Goal: Find specific page/section

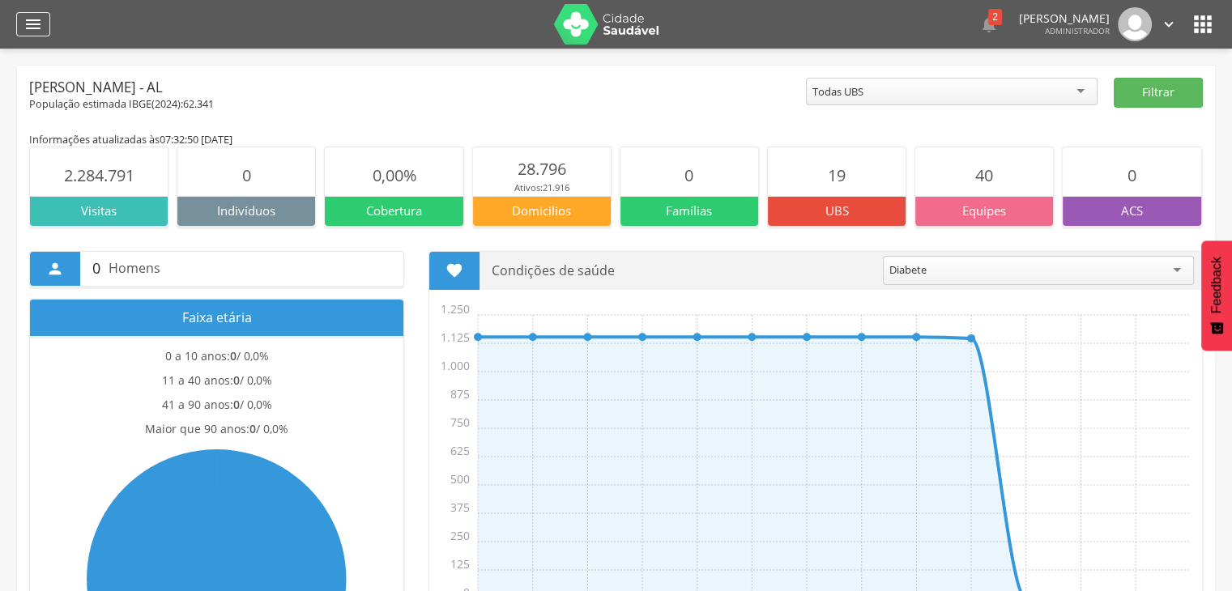
click at [40, 30] on icon "" at bounding box center [32, 24] width 19 height 19
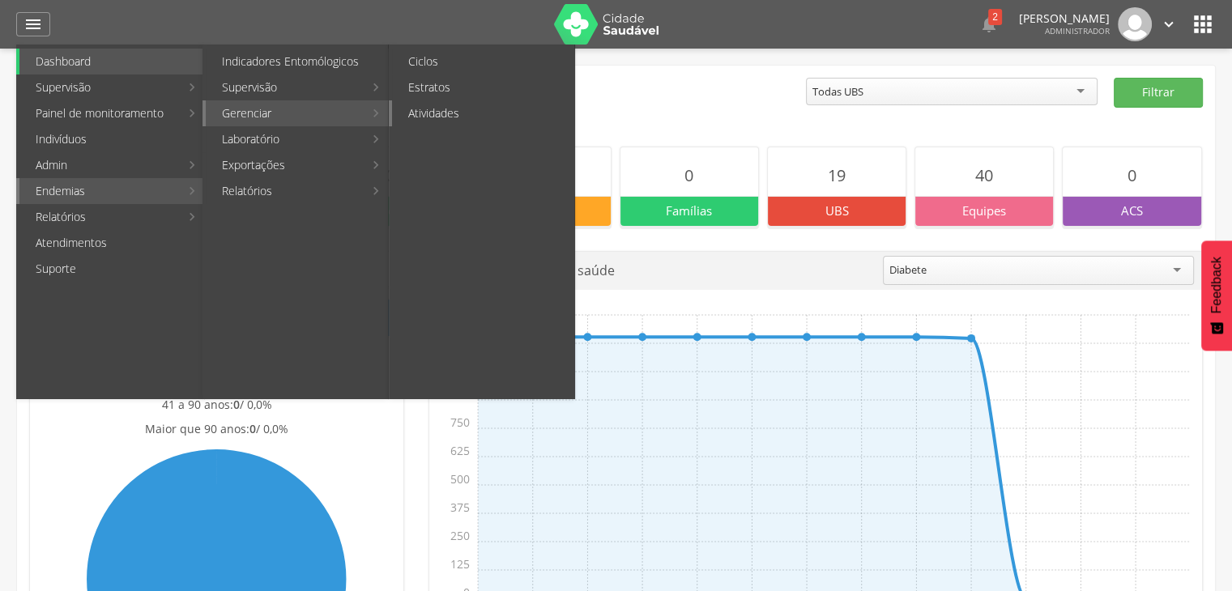
click at [448, 116] on link "Atividades" at bounding box center [483, 113] width 182 height 26
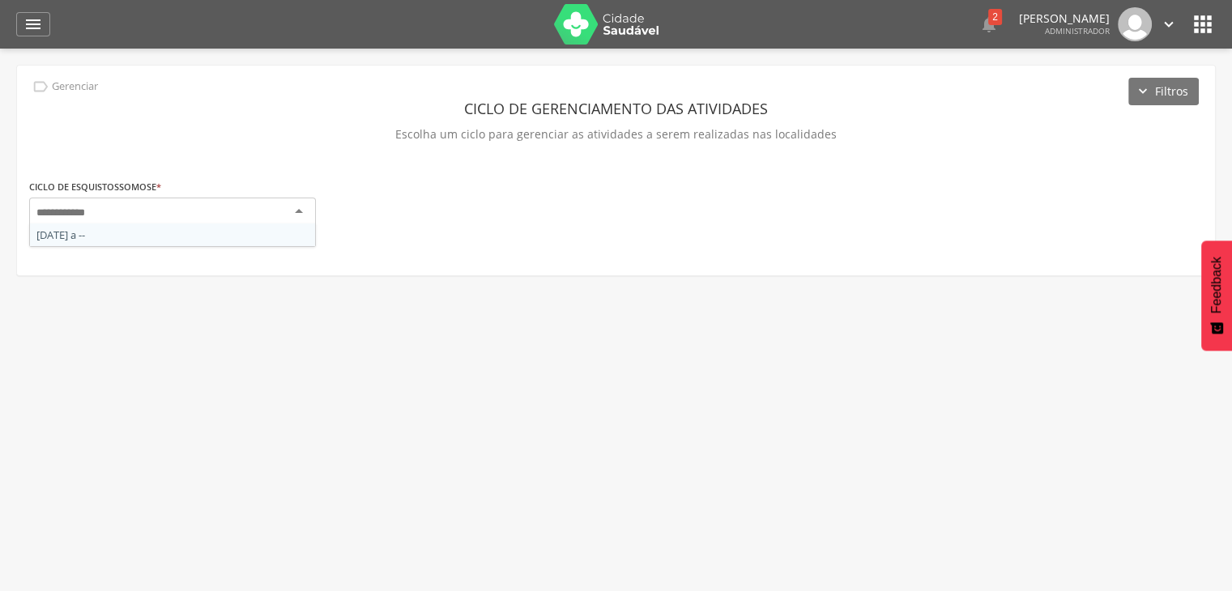
click at [272, 208] on div at bounding box center [172, 212] width 287 height 29
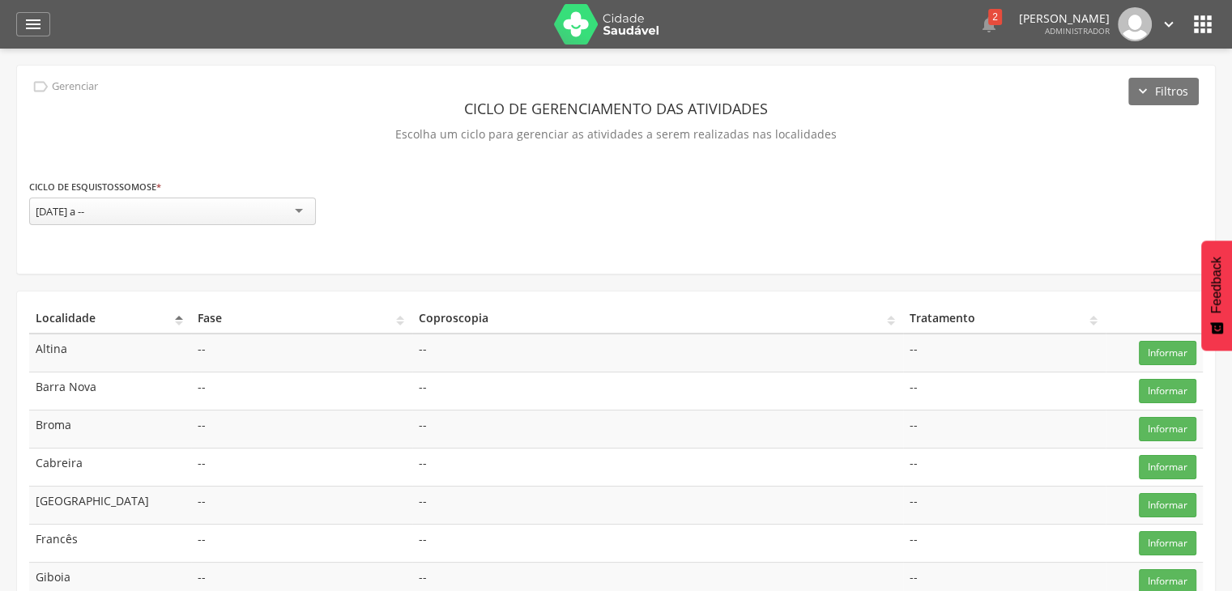
click at [1163, 25] on icon "" at bounding box center [1169, 24] width 18 height 18
click at [1092, 59] on link "Configurações" at bounding box center [1113, 58] width 128 height 20
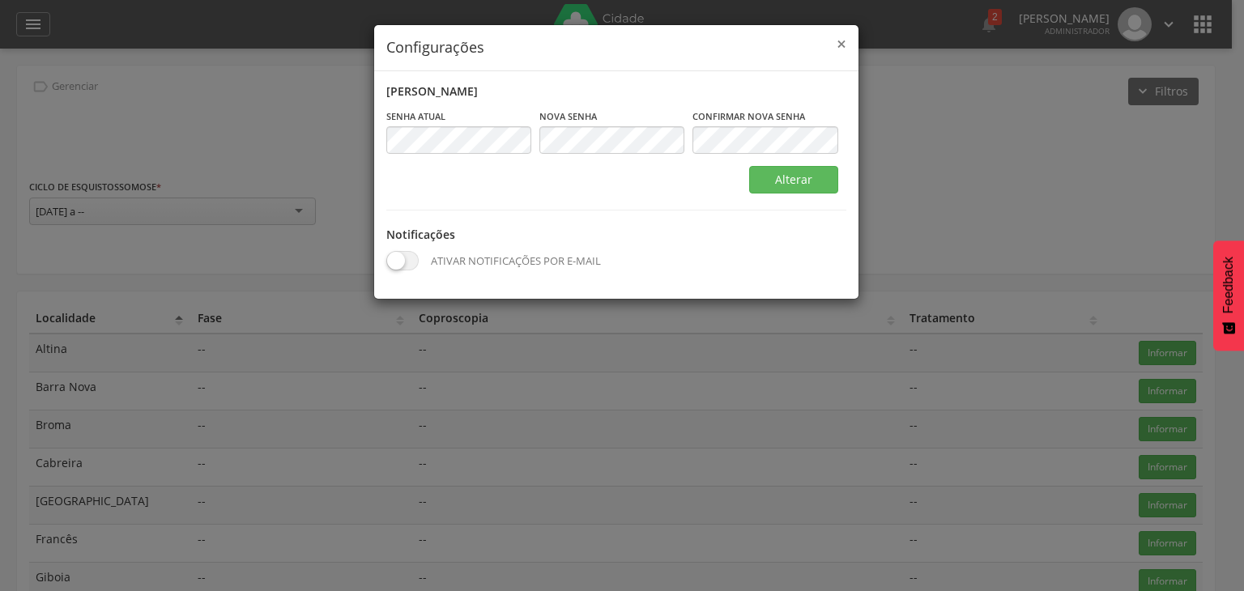
click at [842, 42] on span "×" at bounding box center [841, 43] width 10 height 23
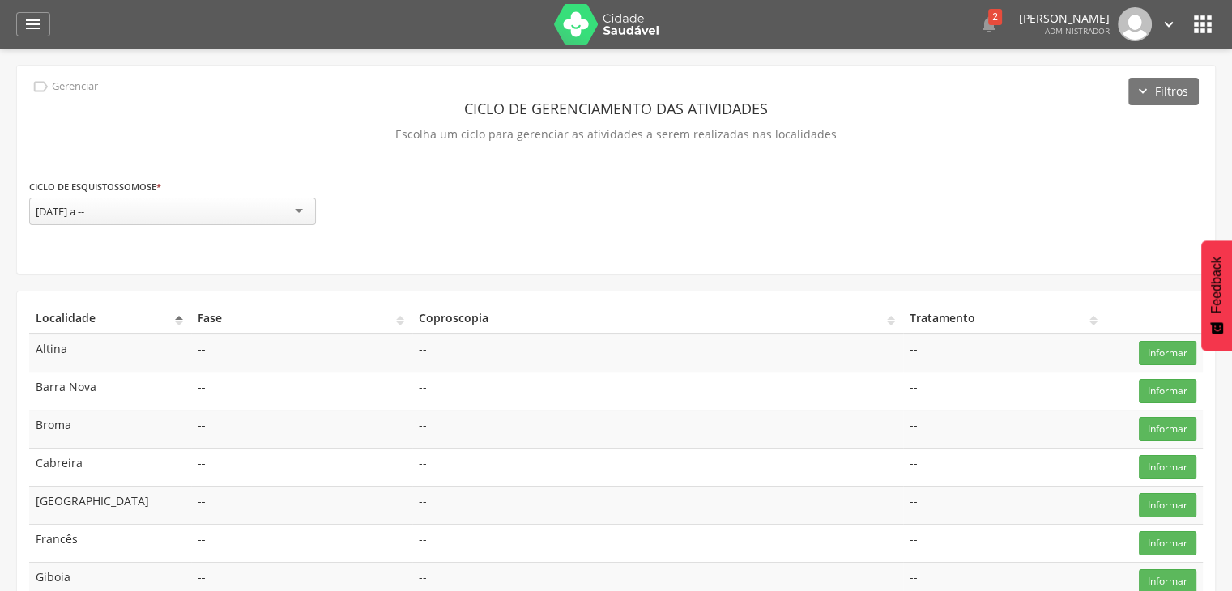
click at [1200, 36] on icon "" at bounding box center [1203, 24] width 26 height 26
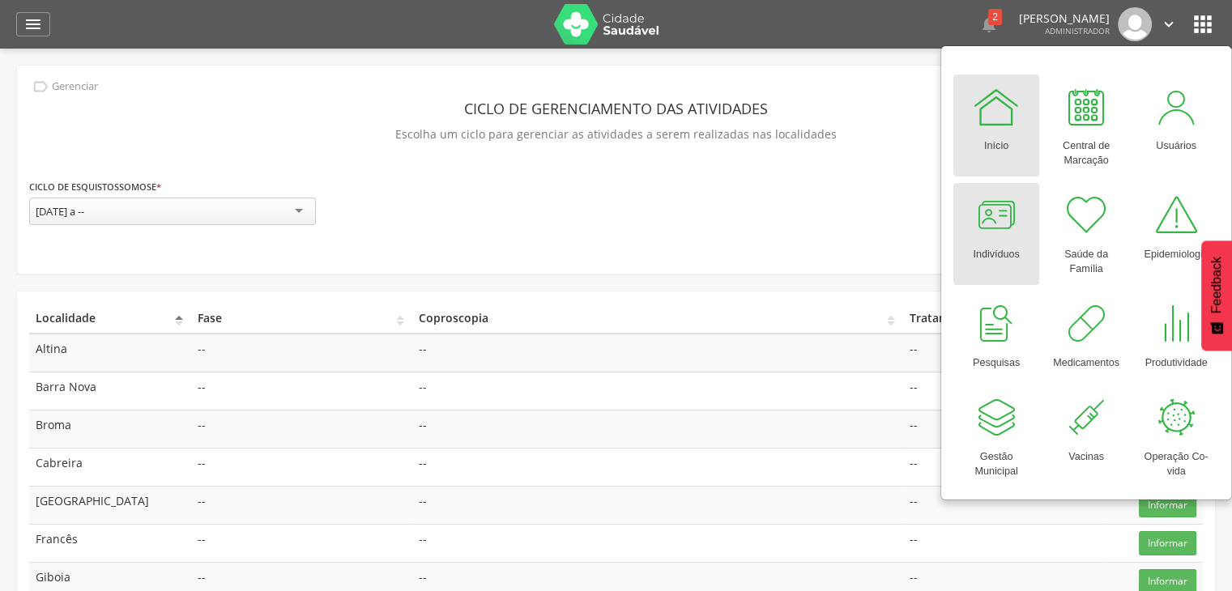
click at [988, 219] on div at bounding box center [996, 215] width 49 height 49
